Goal: Use online tool/utility: Utilize a website feature to perform a specific function

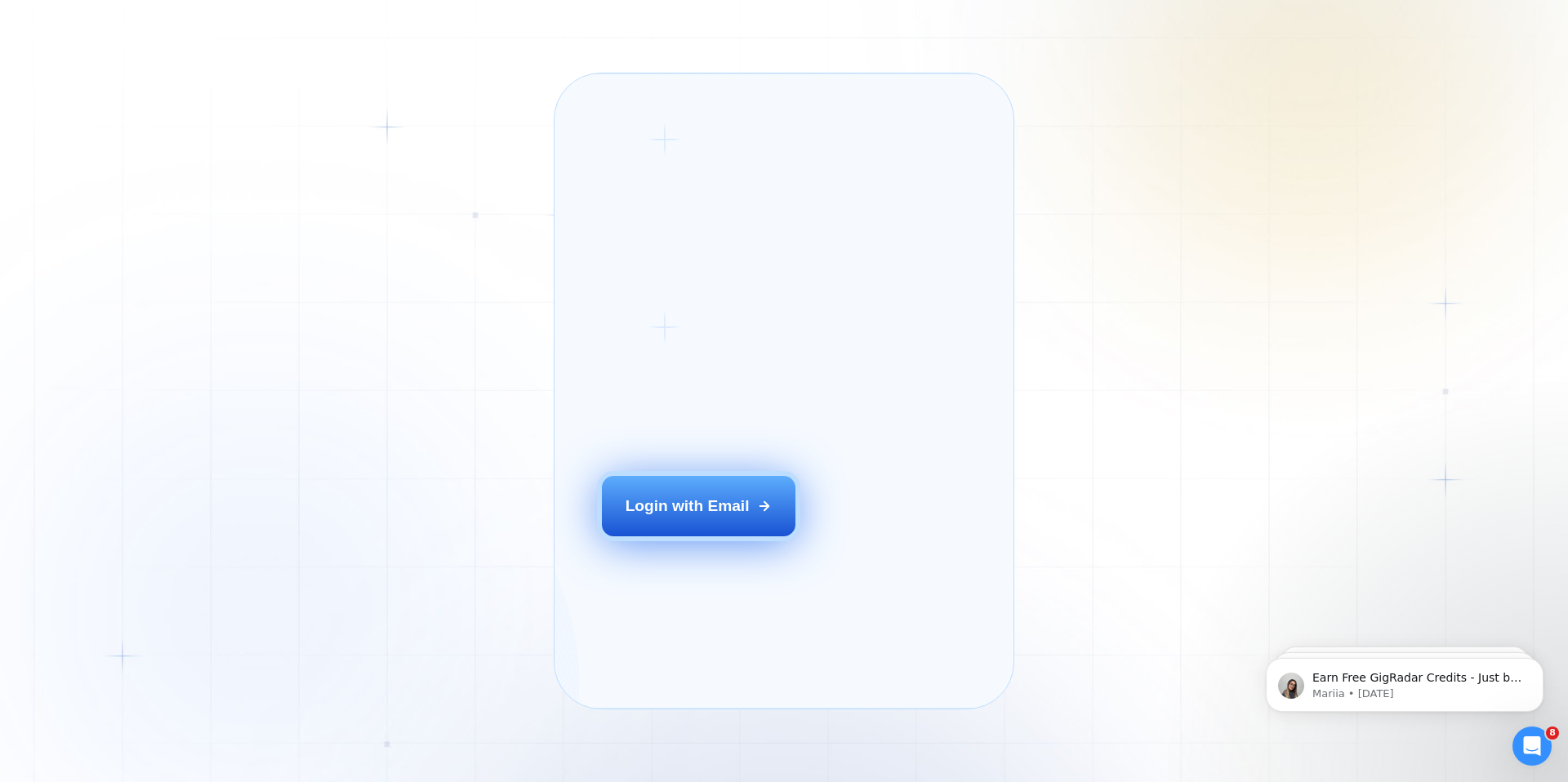
click at [752, 523] on button "Login with Email" at bounding box center [698, 506] width 194 height 60
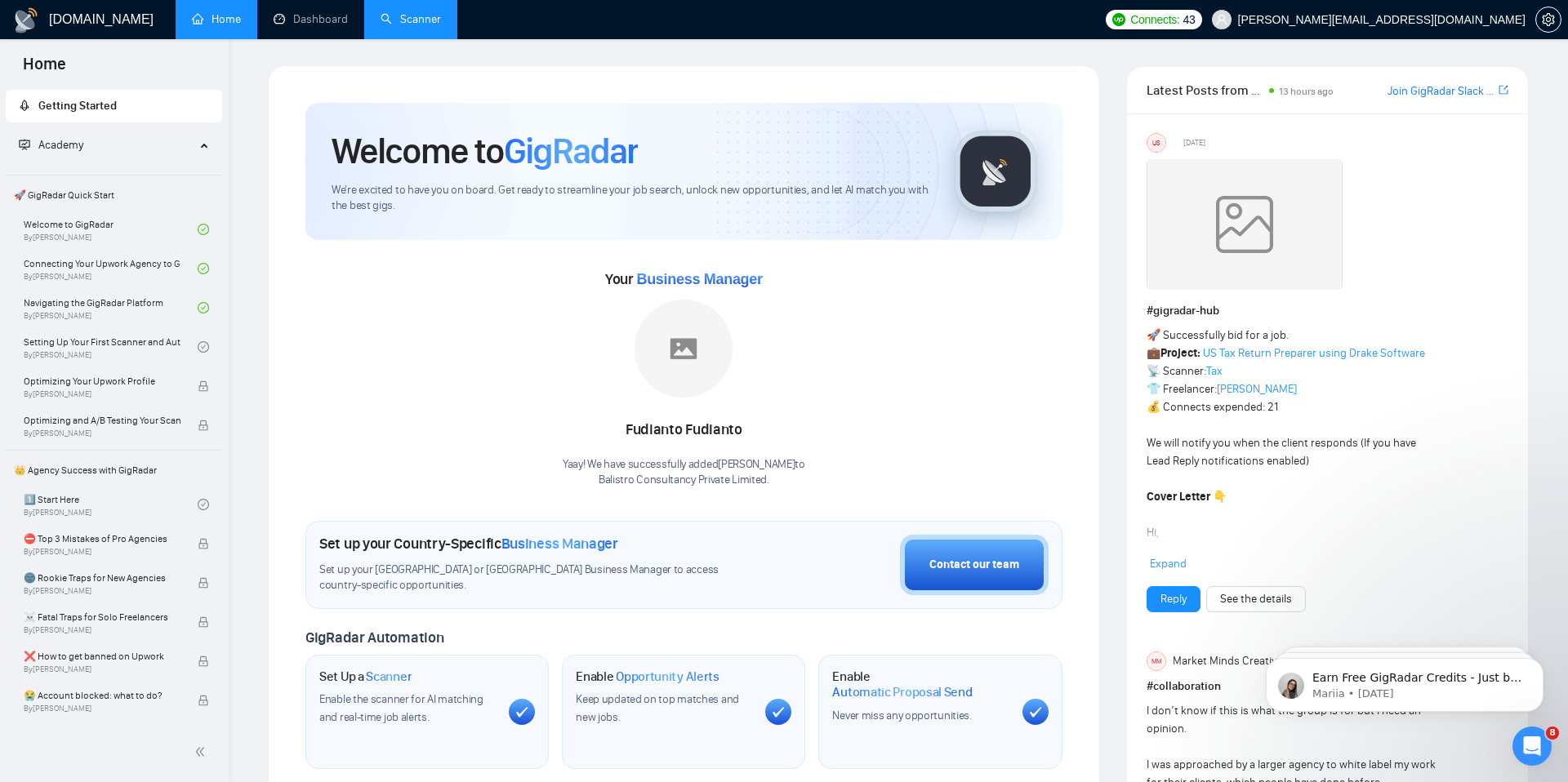
click at [425, 22] on link "Scanner" at bounding box center [410, 18] width 60 height 14
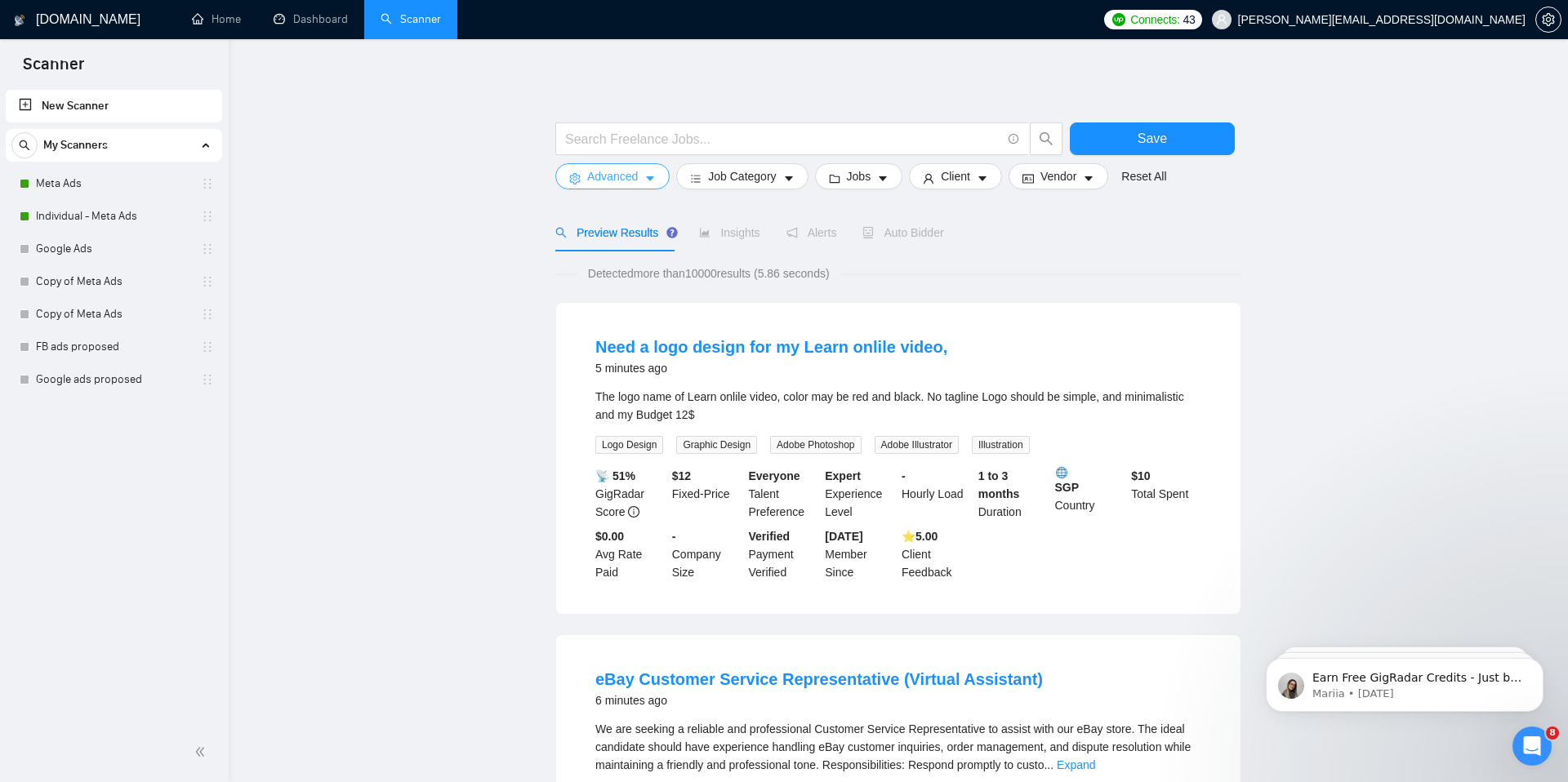
click at [617, 175] on span "Advanced" at bounding box center [613, 177] width 51 height 18
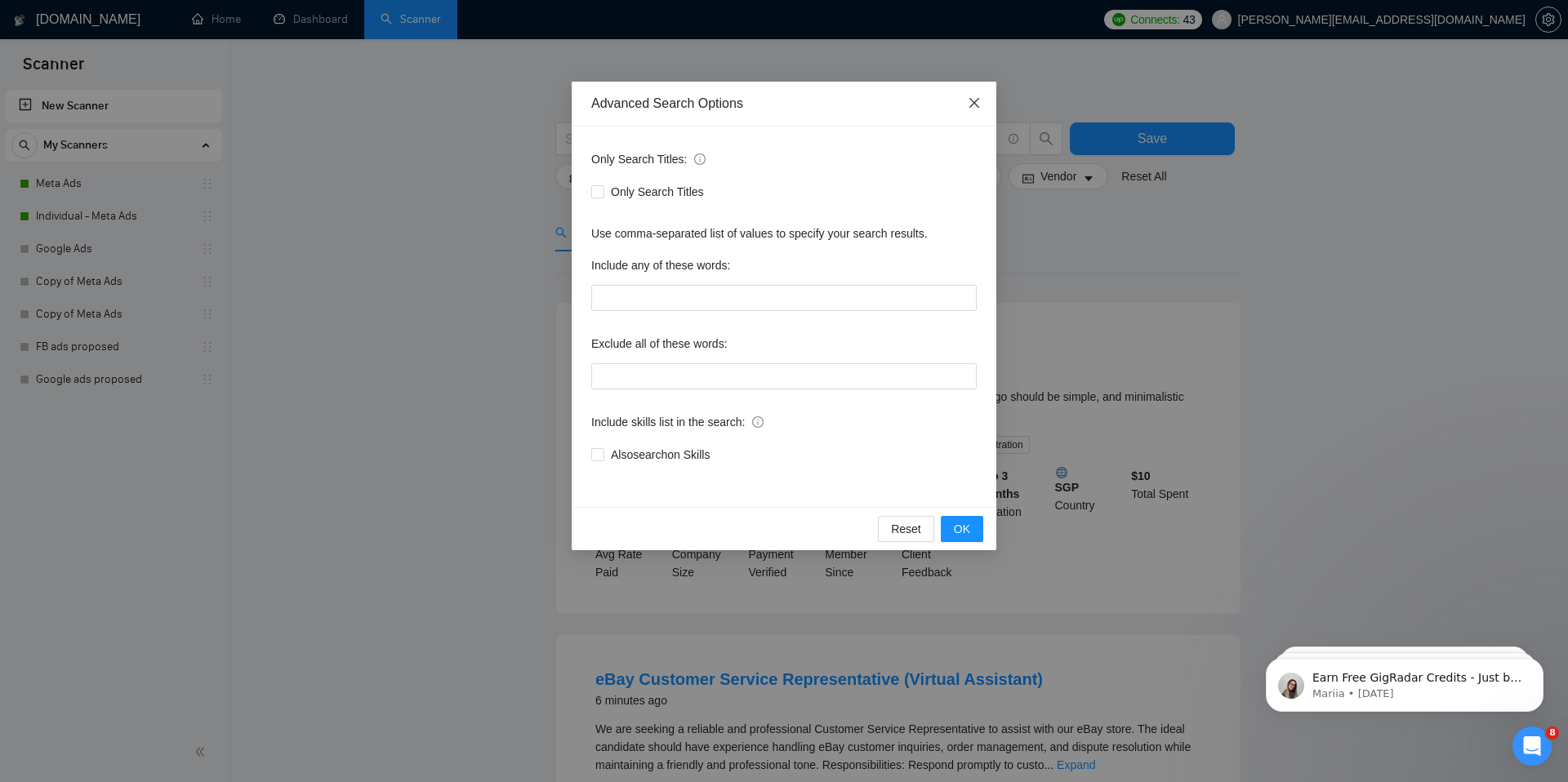
click at [968, 108] on icon "close" at bounding box center [974, 103] width 13 height 13
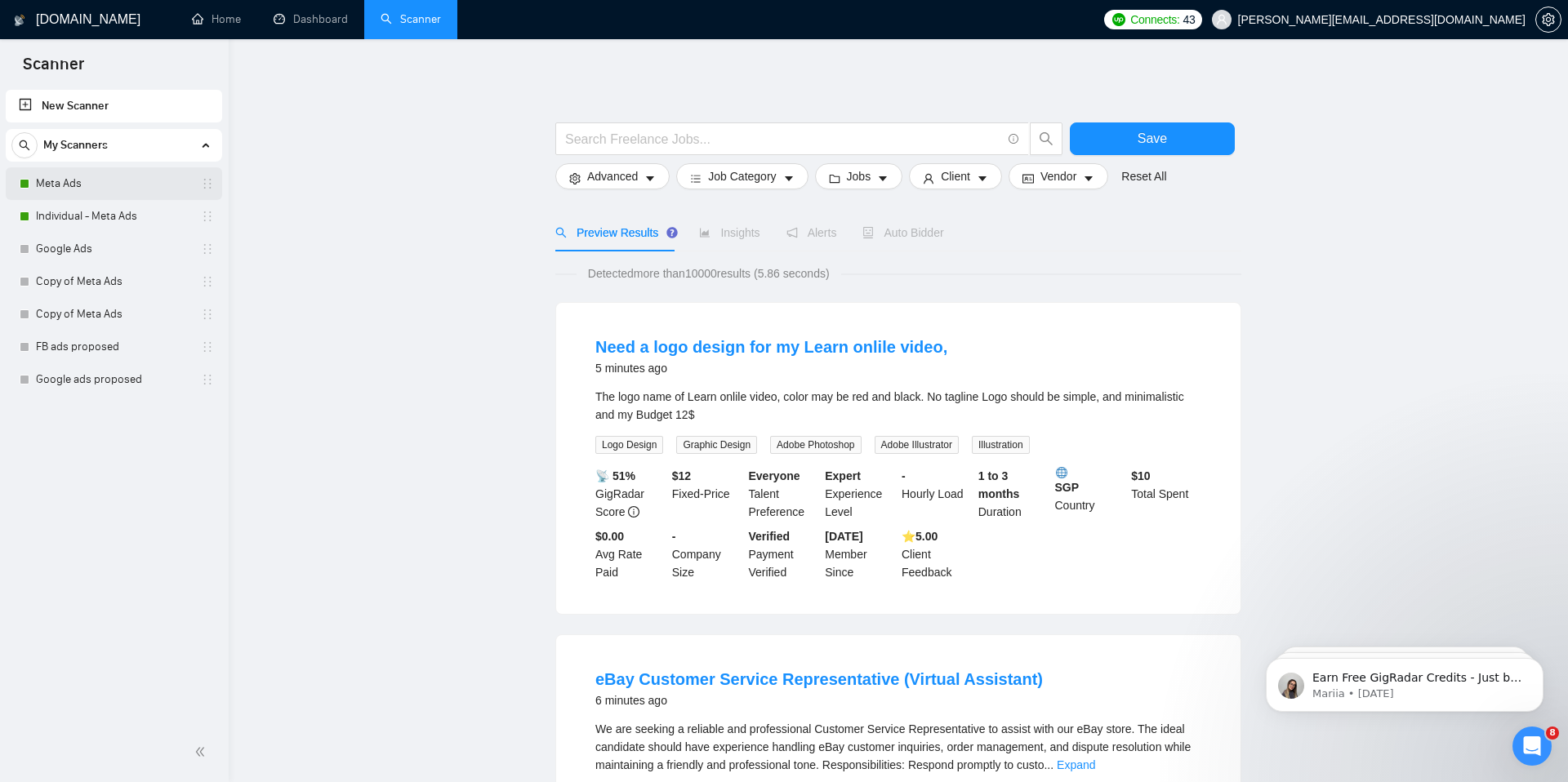
click at [64, 177] on link "Meta Ads" at bounding box center [113, 184] width 155 height 33
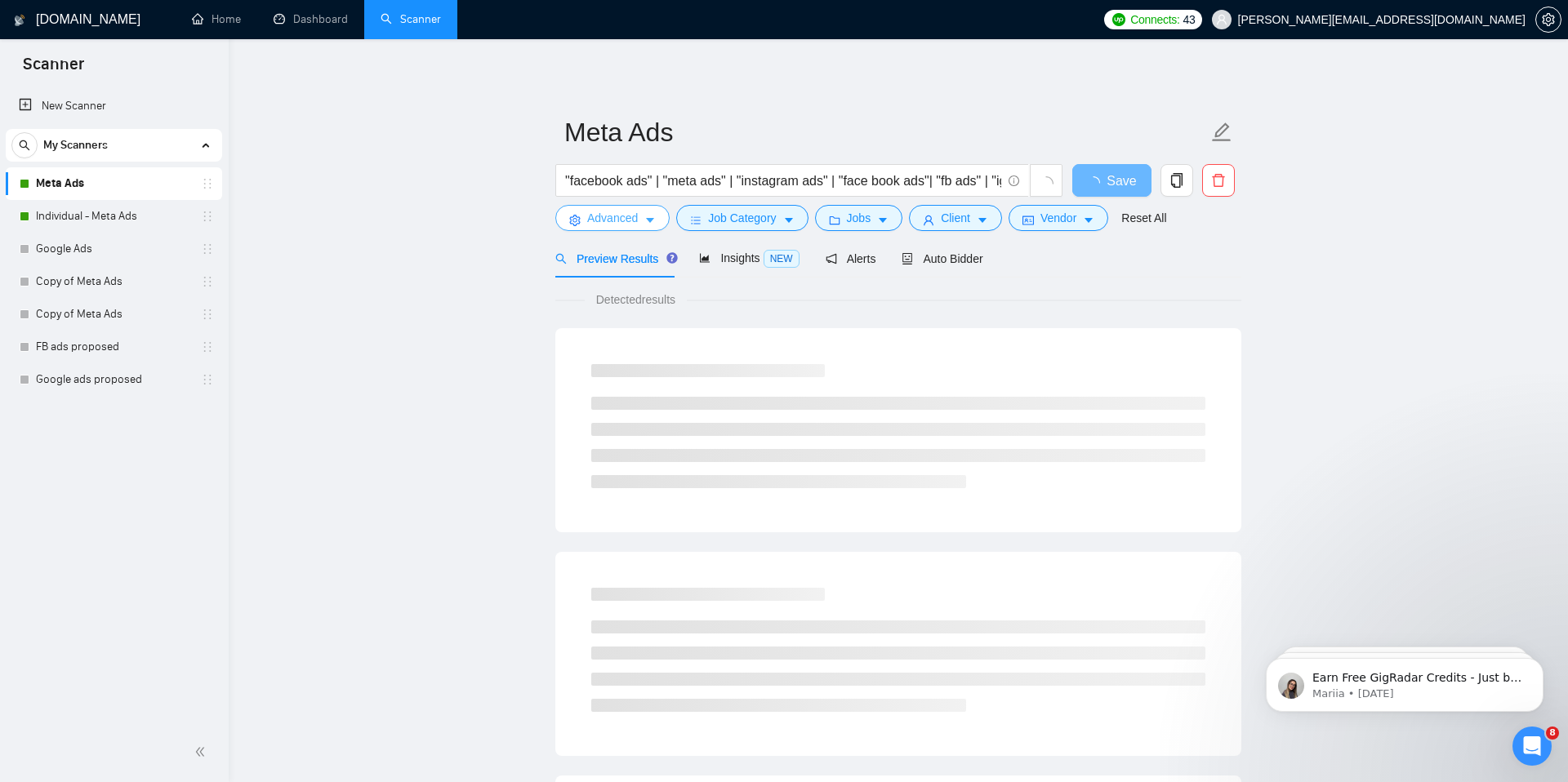
click at [630, 218] on span "Advanced" at bounding box center [613, 218] width 51 height 18
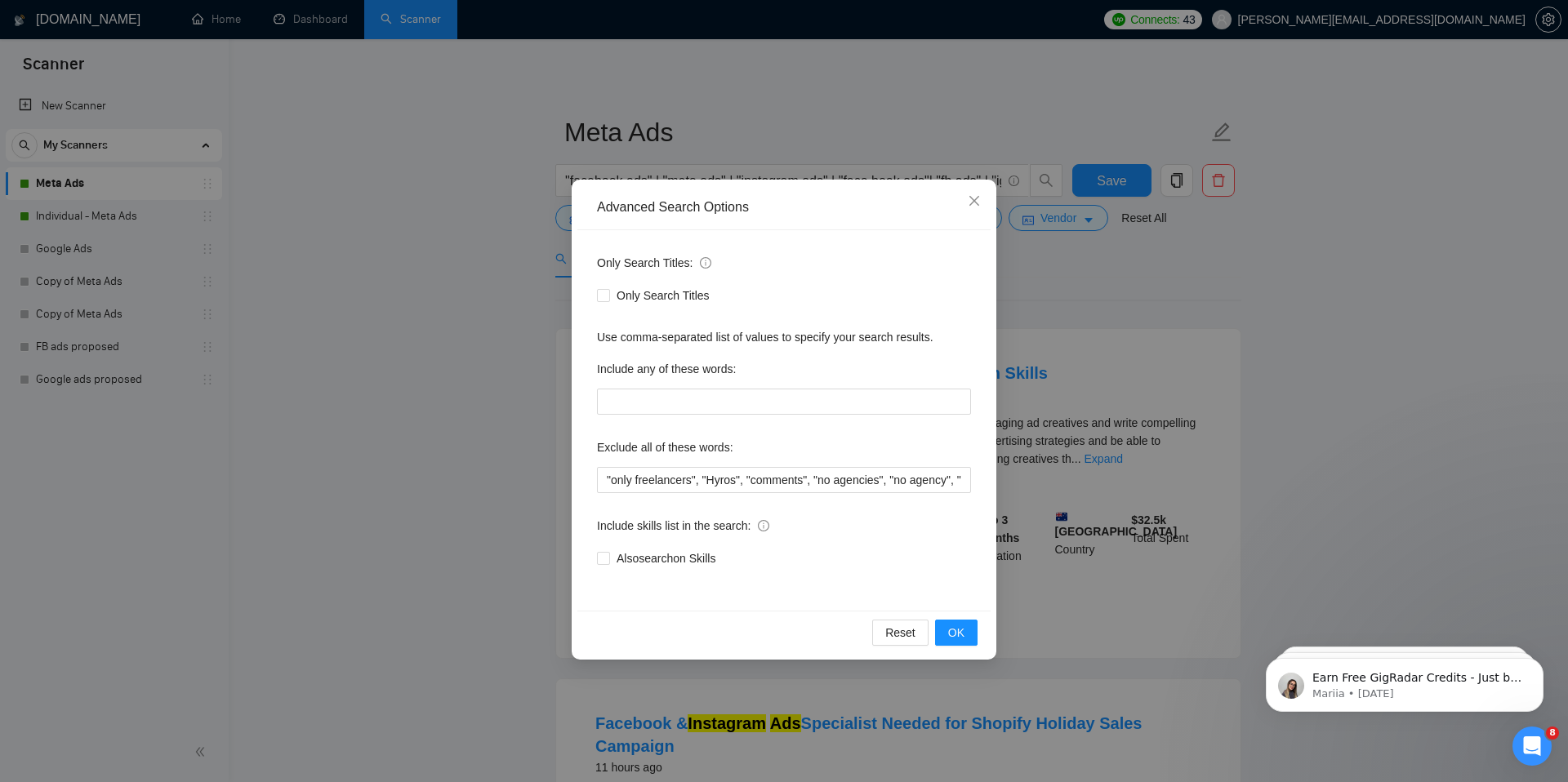
click at [716, 150] on div "Advanced Search Options Only Search Titles: Only Search Titles Use comma-separa…" at bounding box center [784, 391] width 1568 height 782
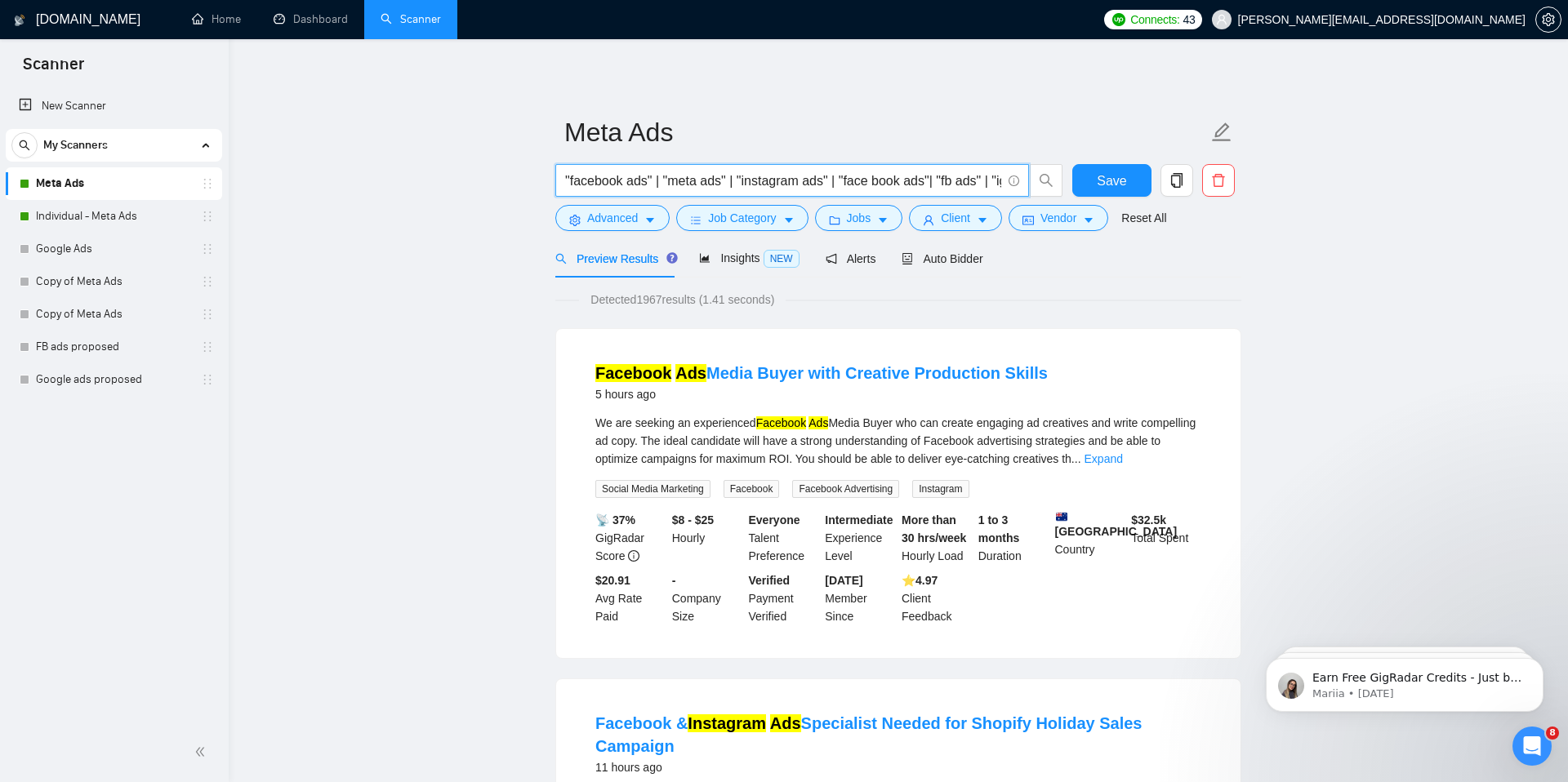
click at [758, 183] on input ""facebook ads" | "meta ads" | "instagram ads" | "face book ads"| "fb ads" | "ig…" at bounding box center [783, 180] width 436 height 20
click at [602, 209] on span "Advanced" at bounding box center [613, 218] width 51 height 18
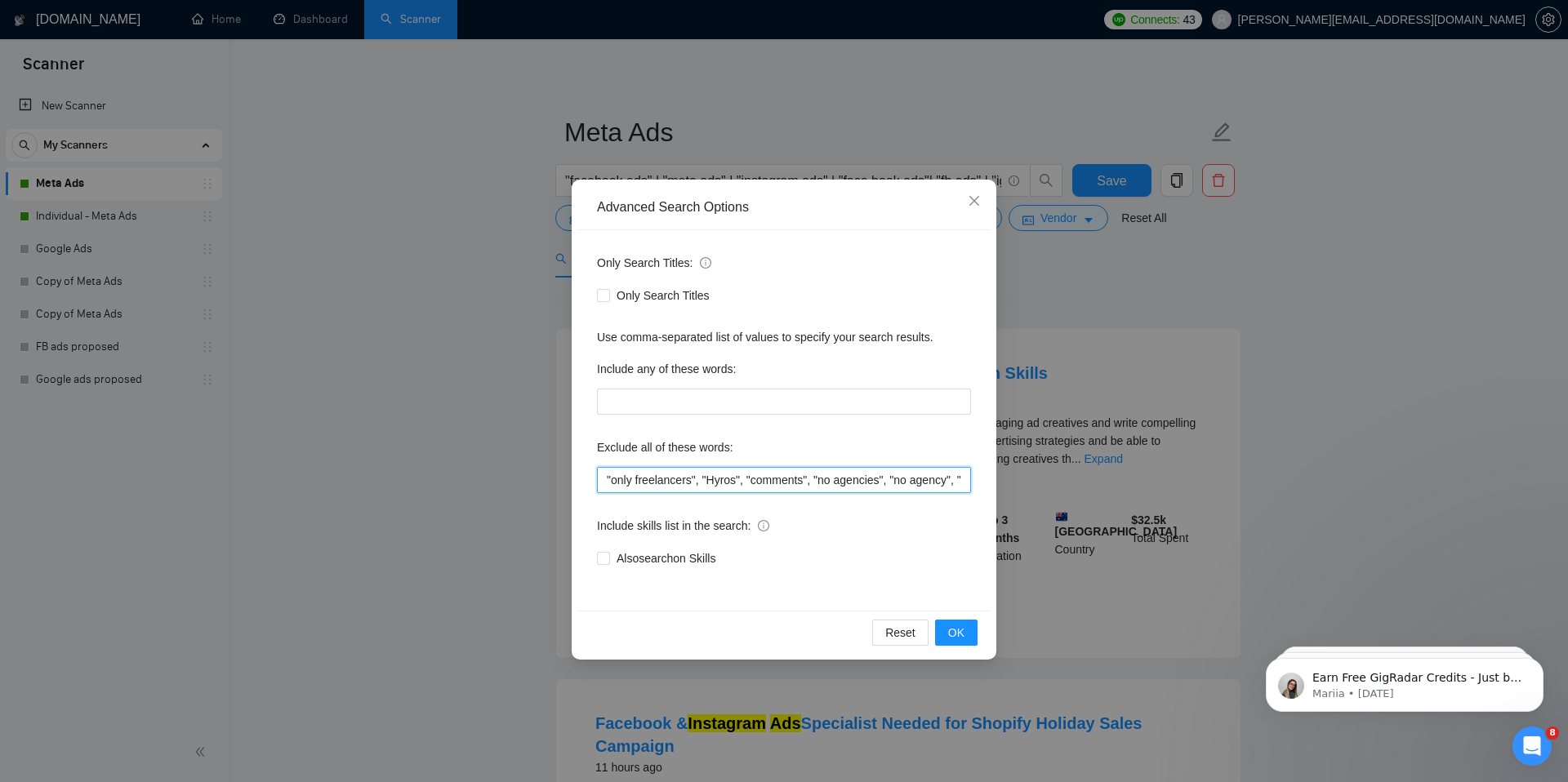
click at [680, 477] on input ""only freelancers", "Hyros", "comments", "no agencies", "no agency", "only indi…" at bounding box center [784, 479] width 374 height 26
click at [981, 208] on span "Close" at bounding box center [974, 201] width 44 height 44
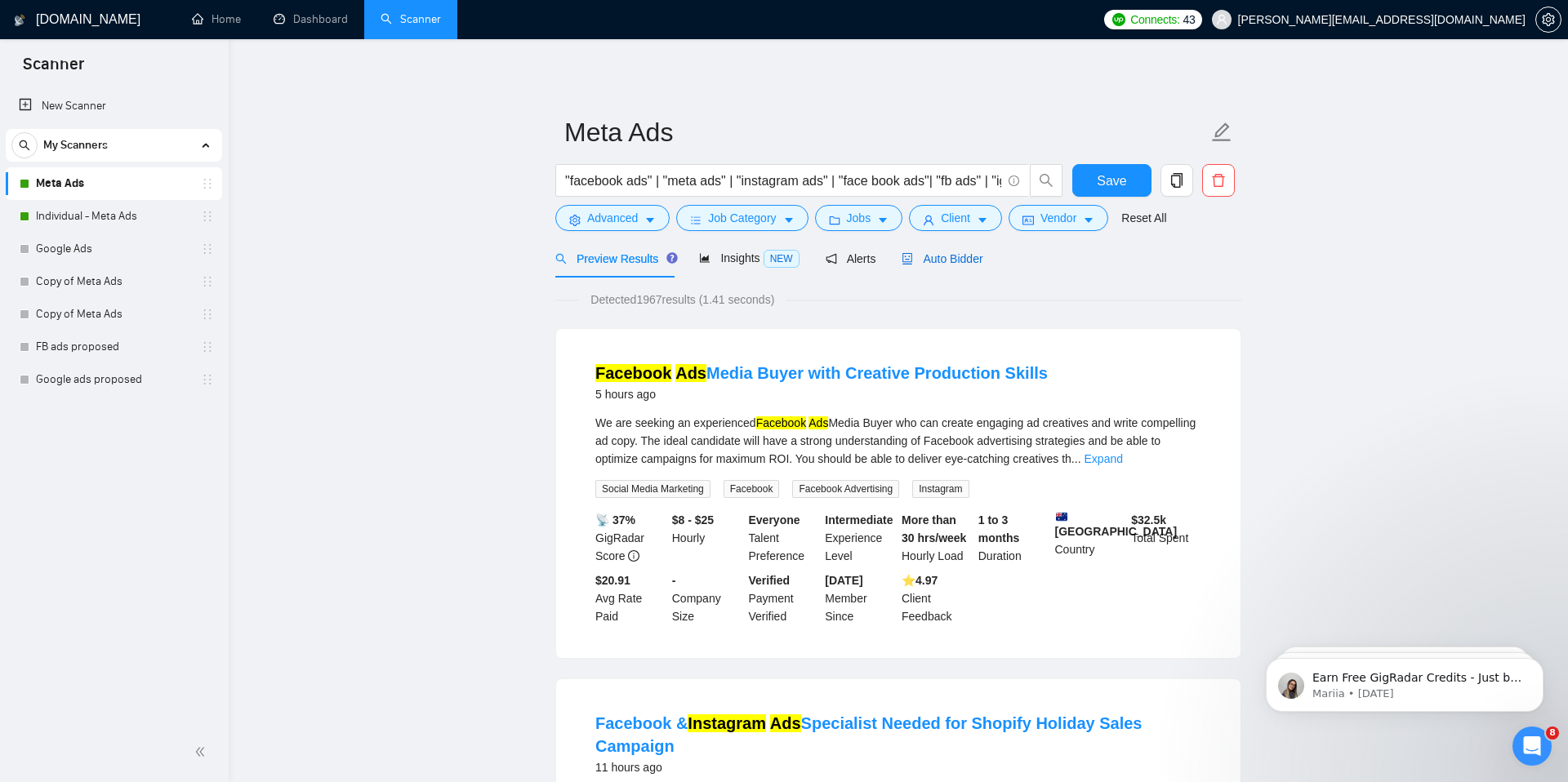
click at [924, 262] on span "Auto Bidder" at bounding box center [942, 259] width 81 height 13
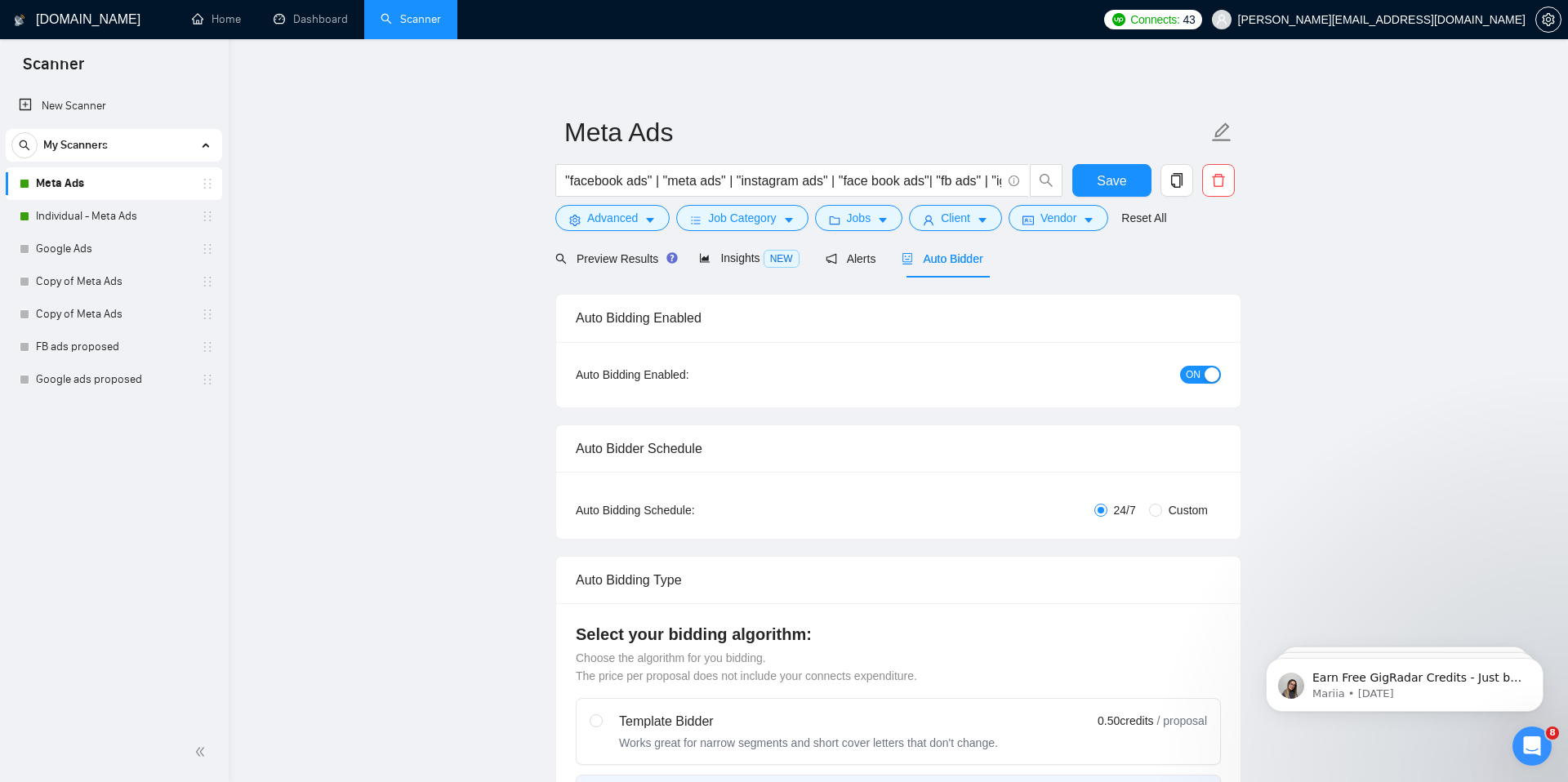
radio input "false"
radio input "true"
checkbox input "true"
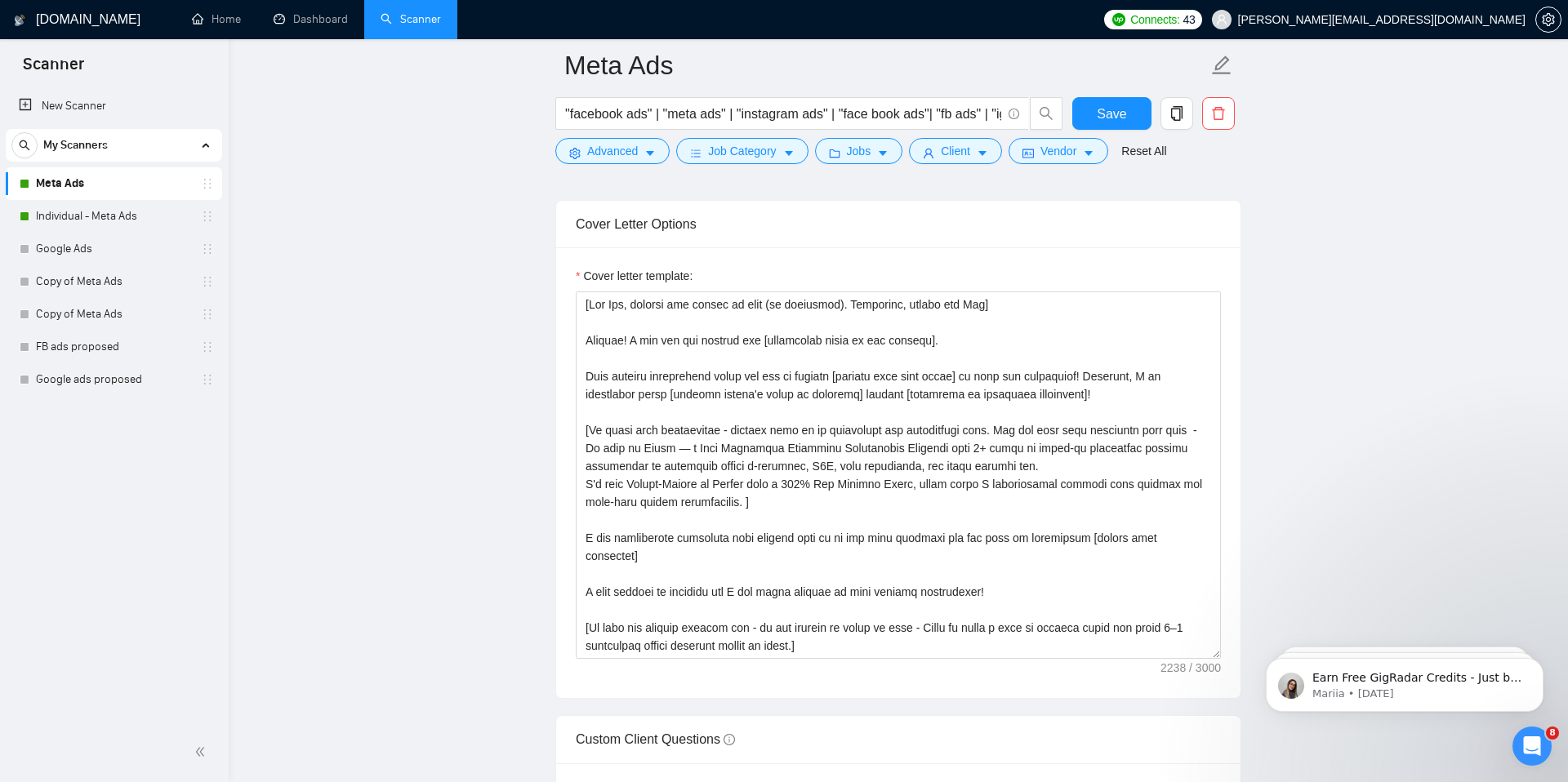
scroll to position [1837, 0]
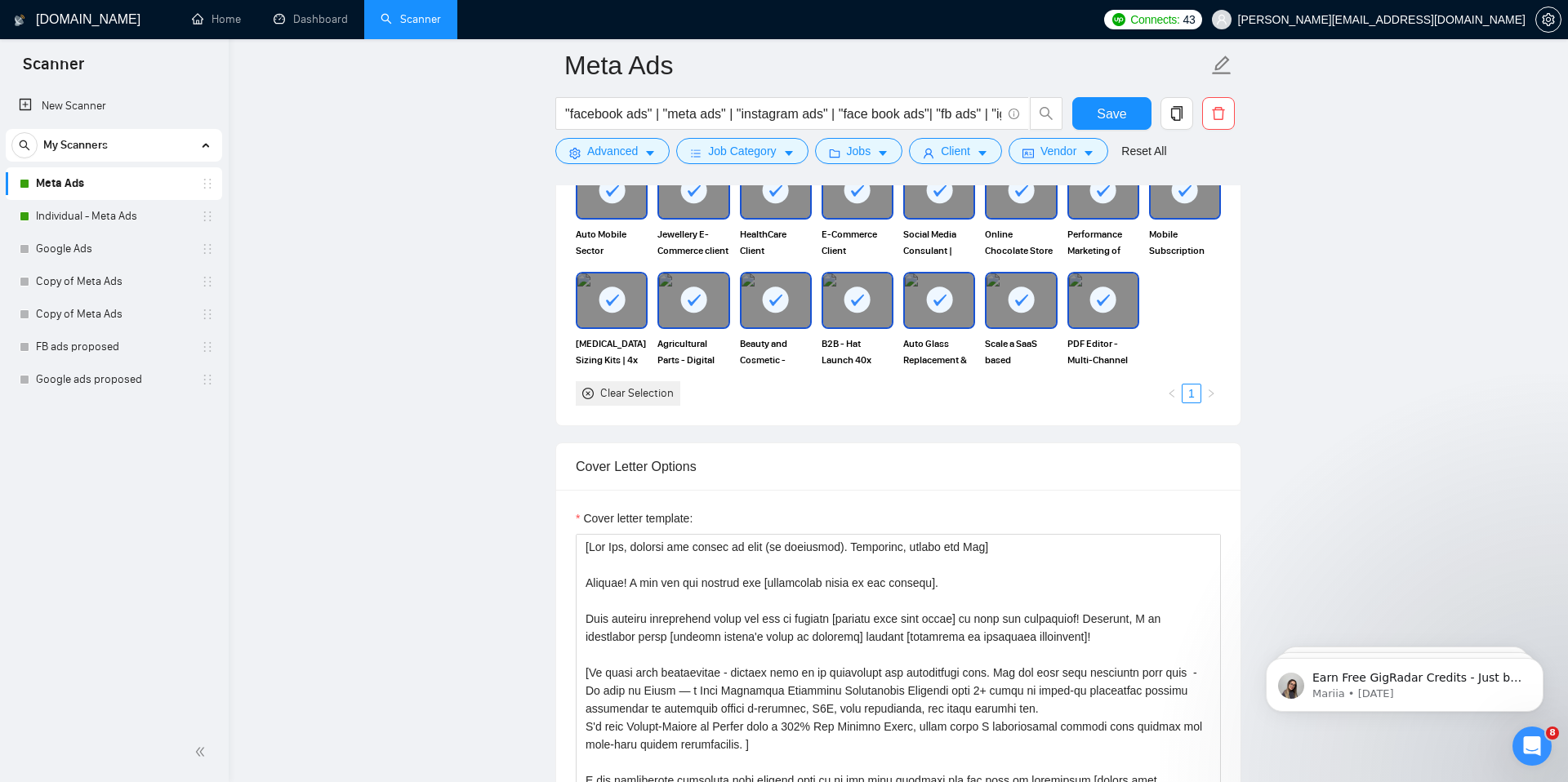
click at [780, 489] on div "Cover Letter Options" at bounding box center [898, 466] width 645 height 46
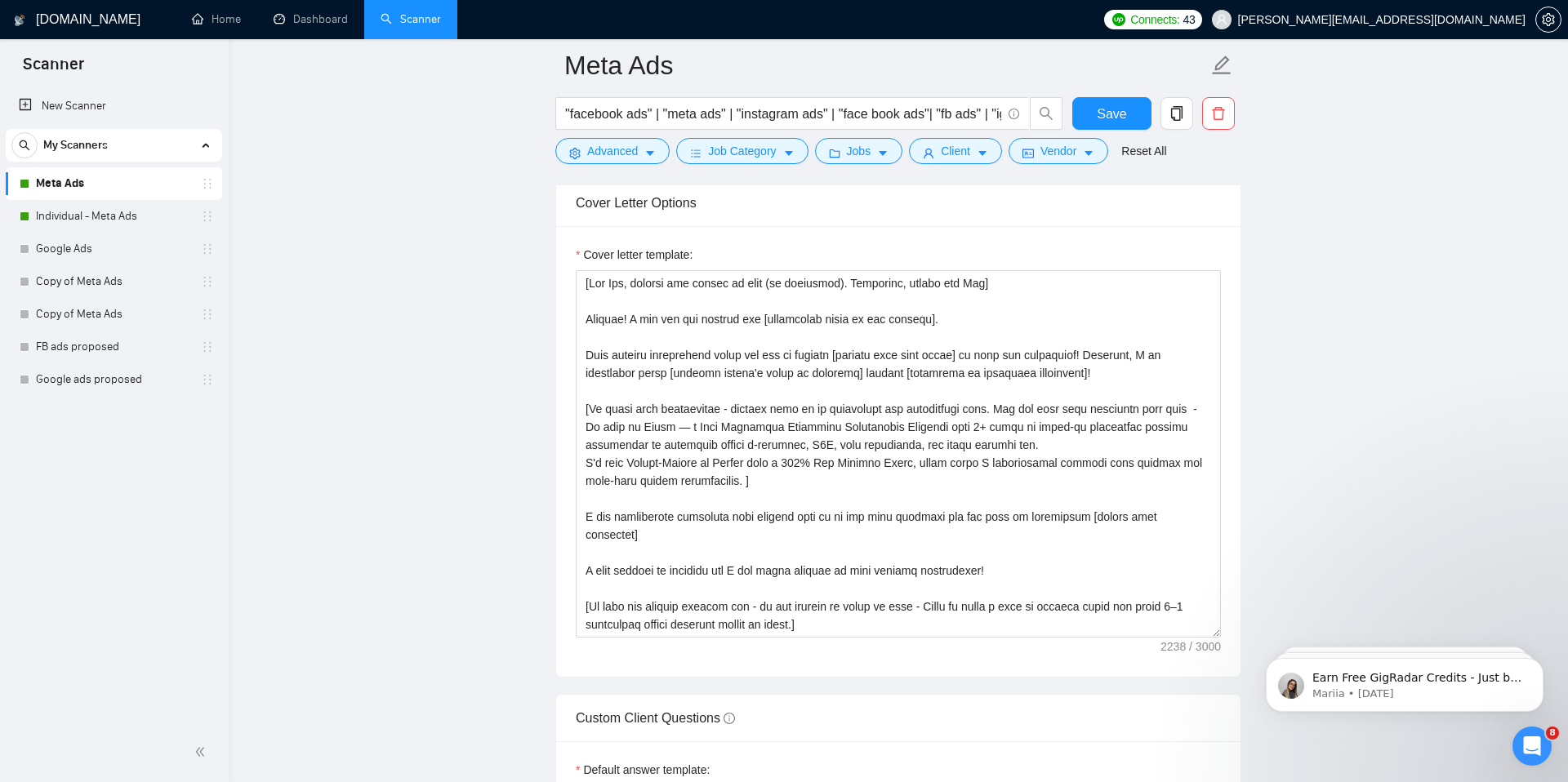
scroll to position [2125, 0]
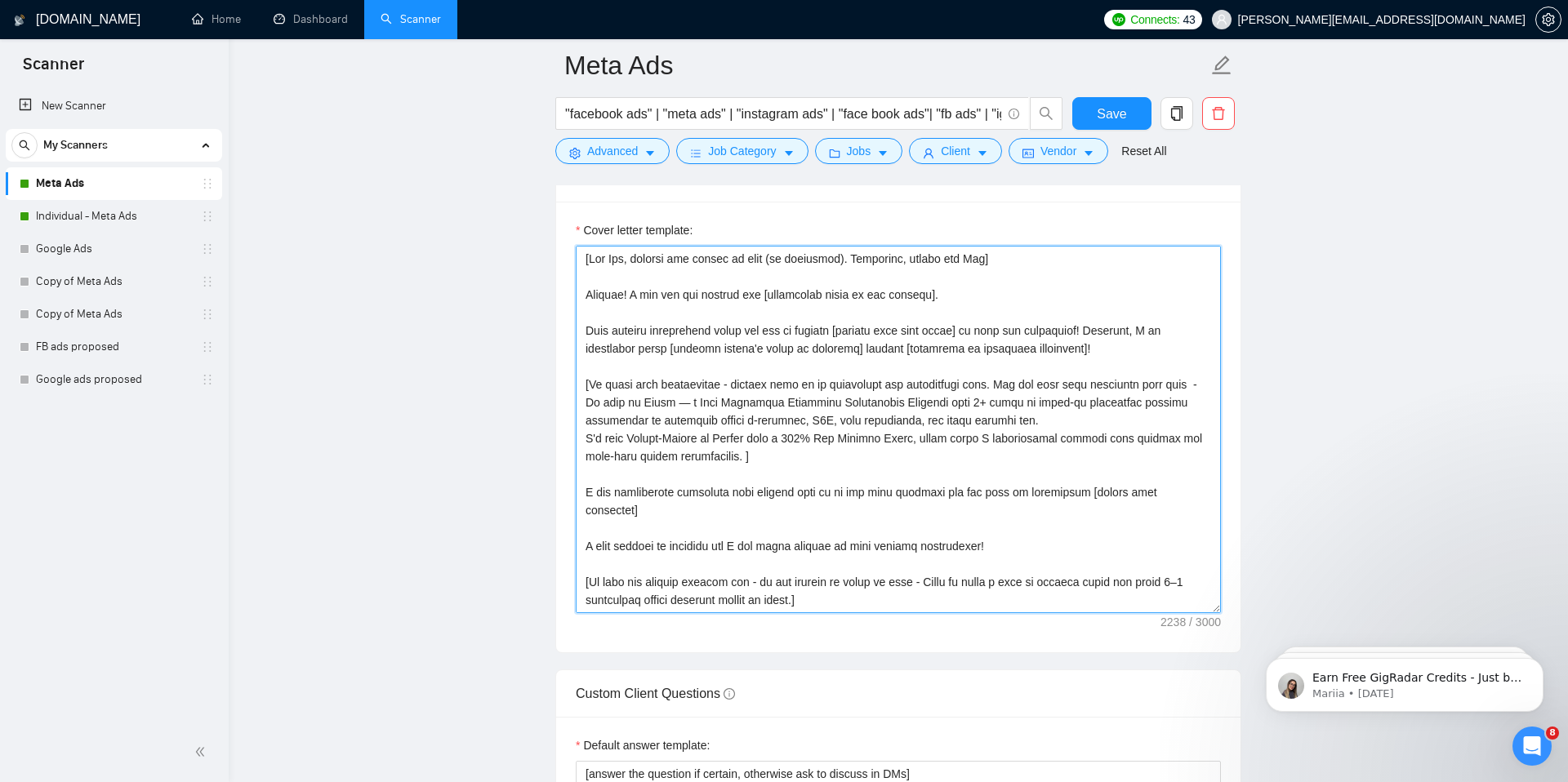
click at [780, 489] on textarea "Cover letter template:" at bounding box center [898, 429] width 645 height 367
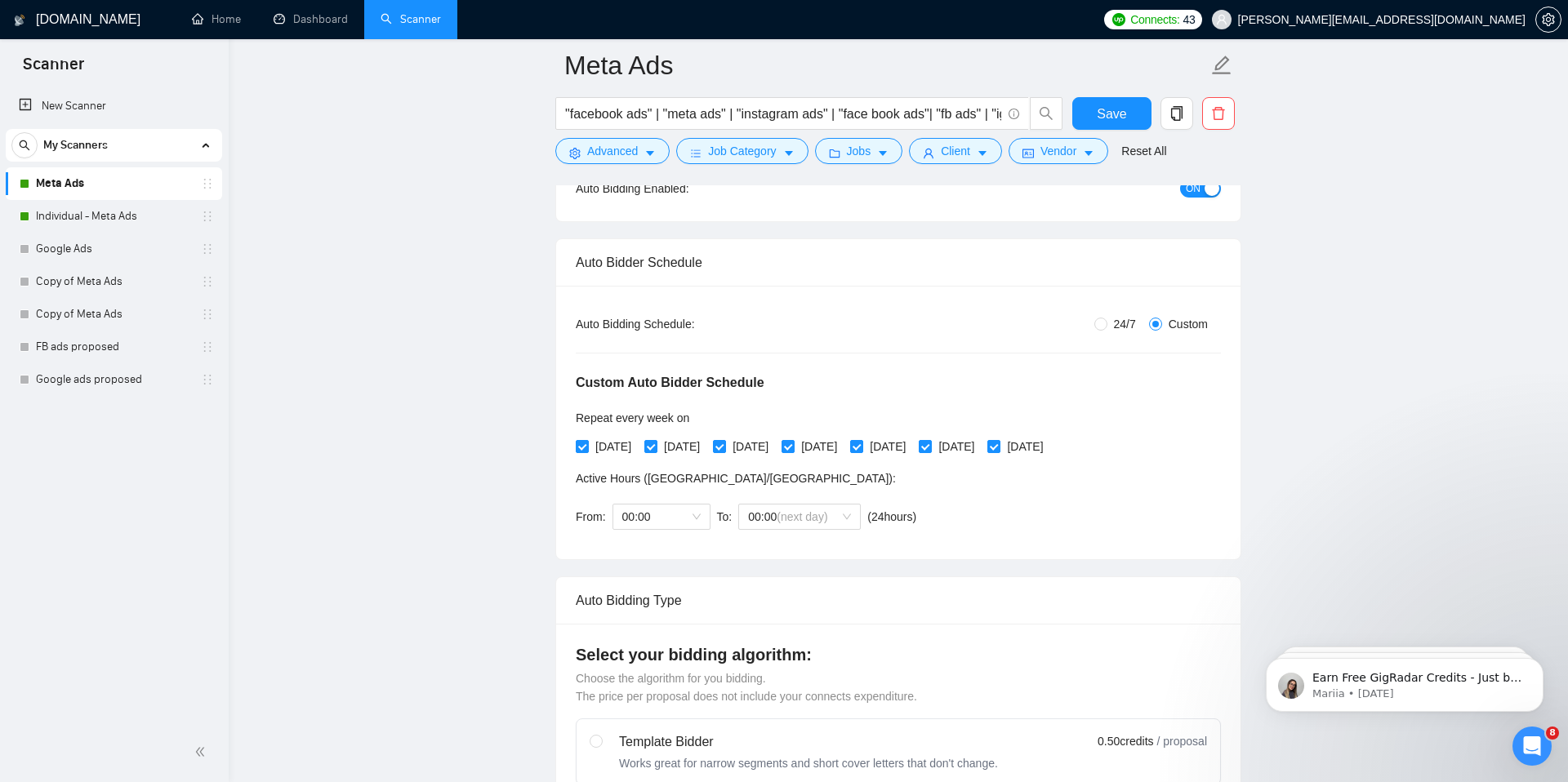
scroll to position [0, 0]
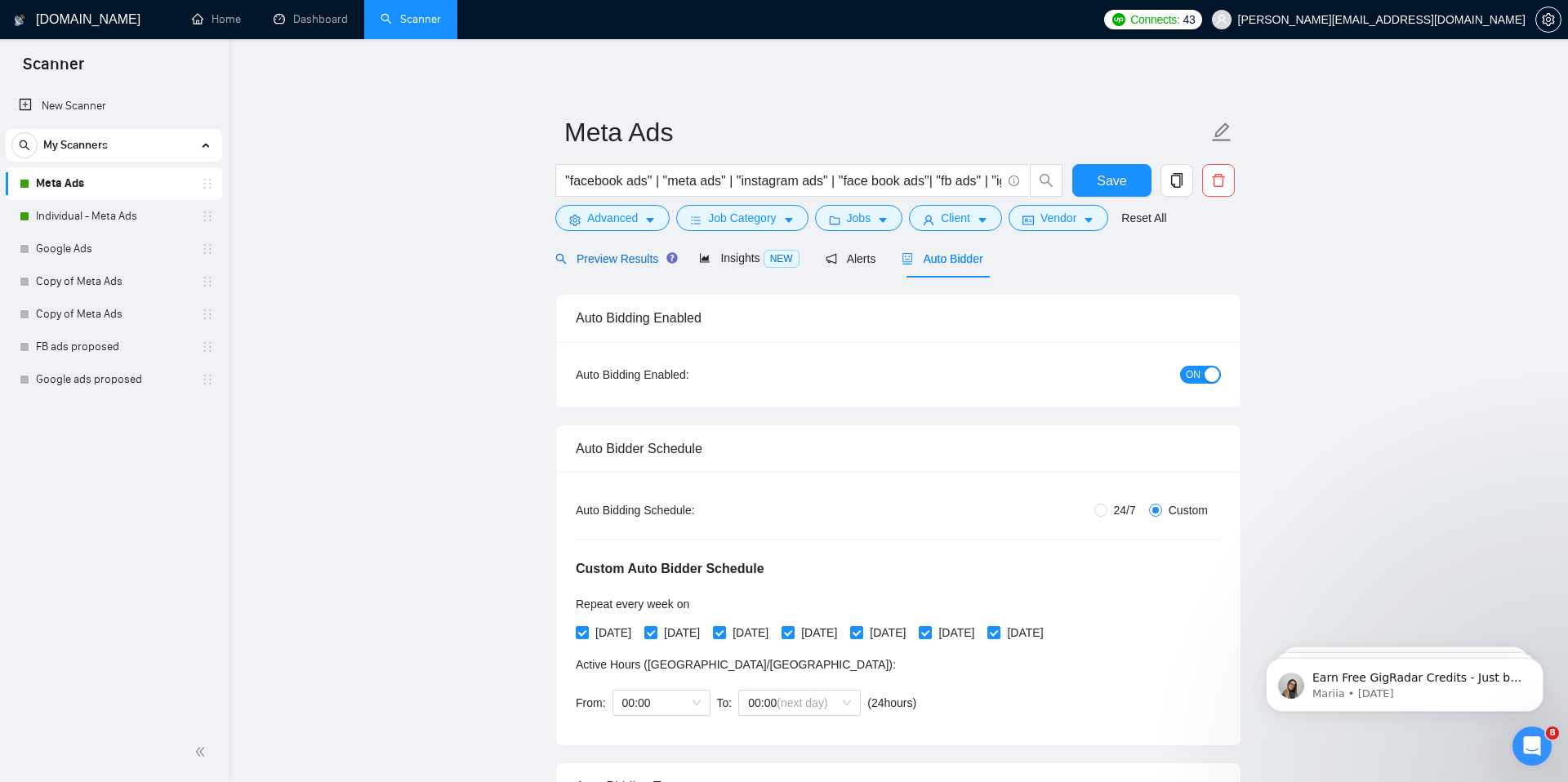
click at [608, 264] on span "Preview Results" at bounding box center [614, 259] width 118 height 13
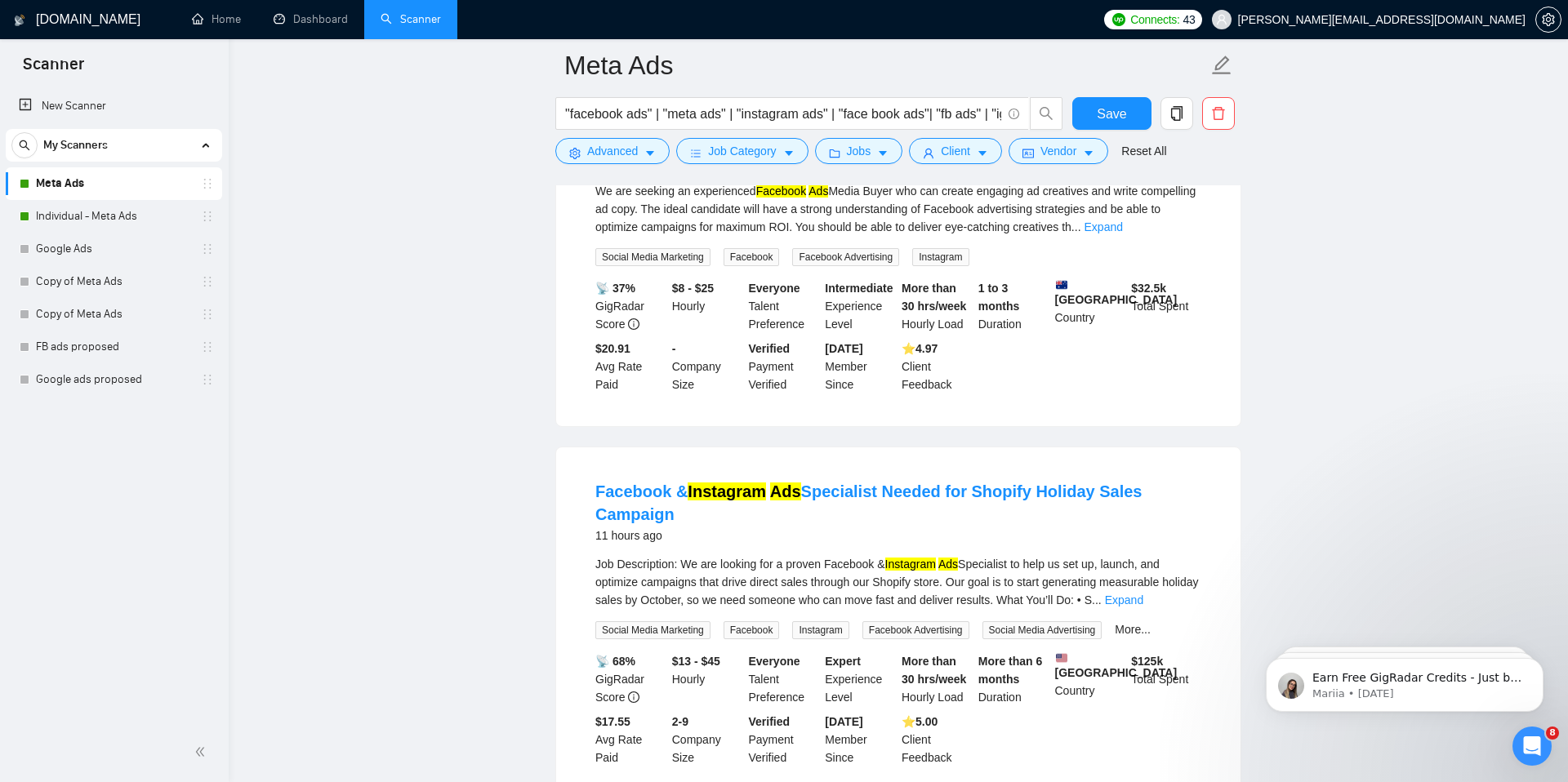
scroll to position [247, 0]
